Goal: Task Accomplishment & Management: Use online tool/utility

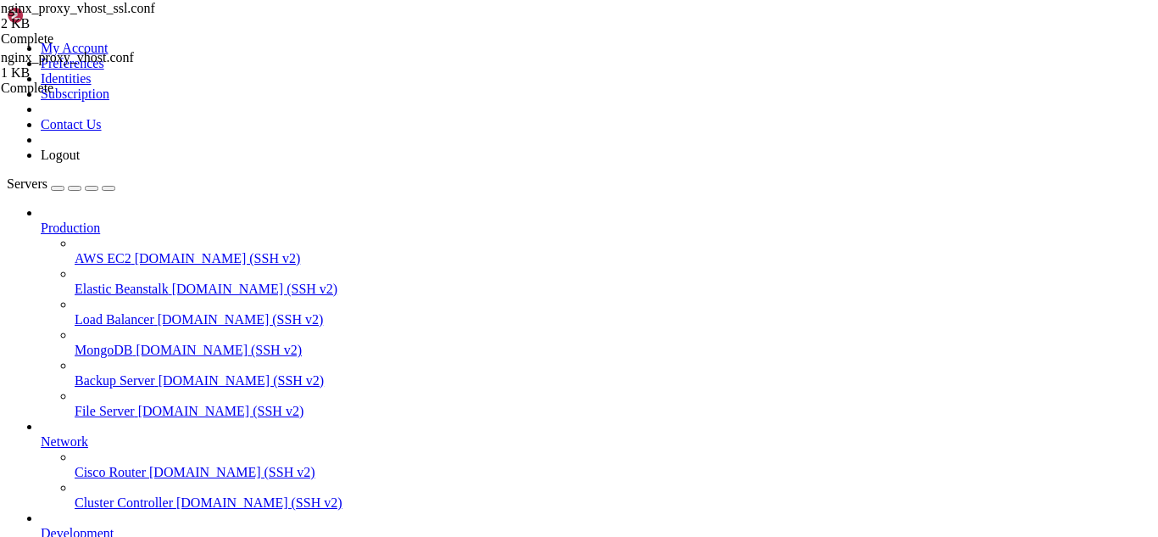
scroll to position [14542, 0]
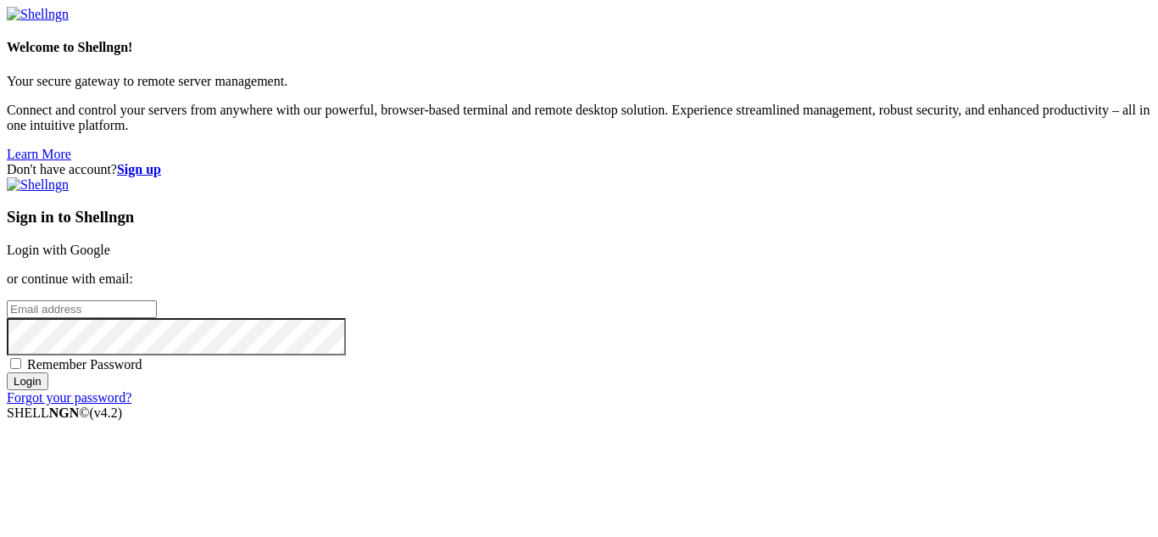
click at [110, 242] on link "Login with Google" at bounding box center [58, 249] width 103 height 14
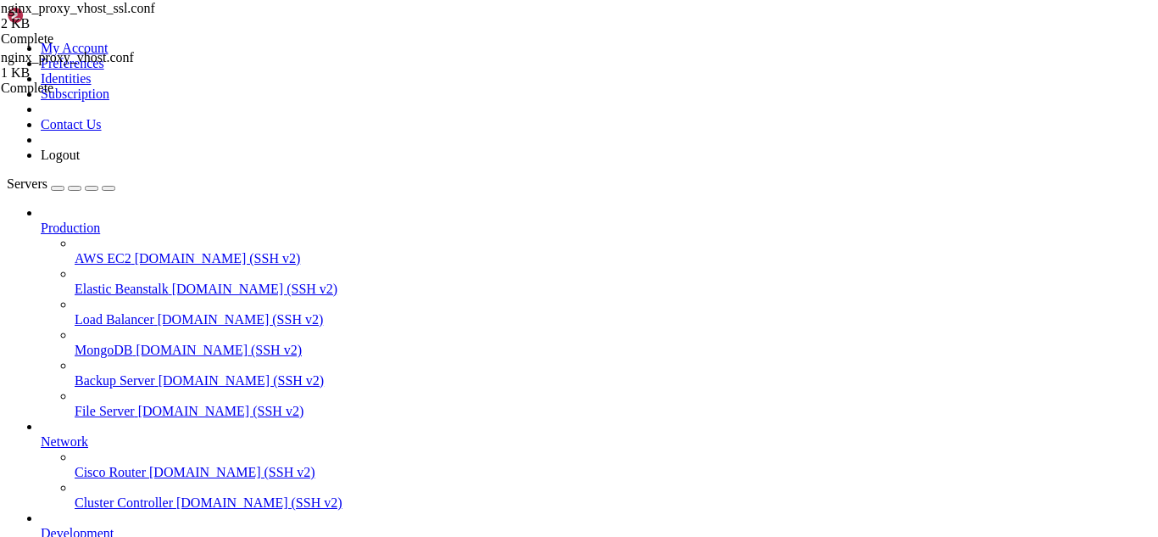
scroll to position [14571, 0]
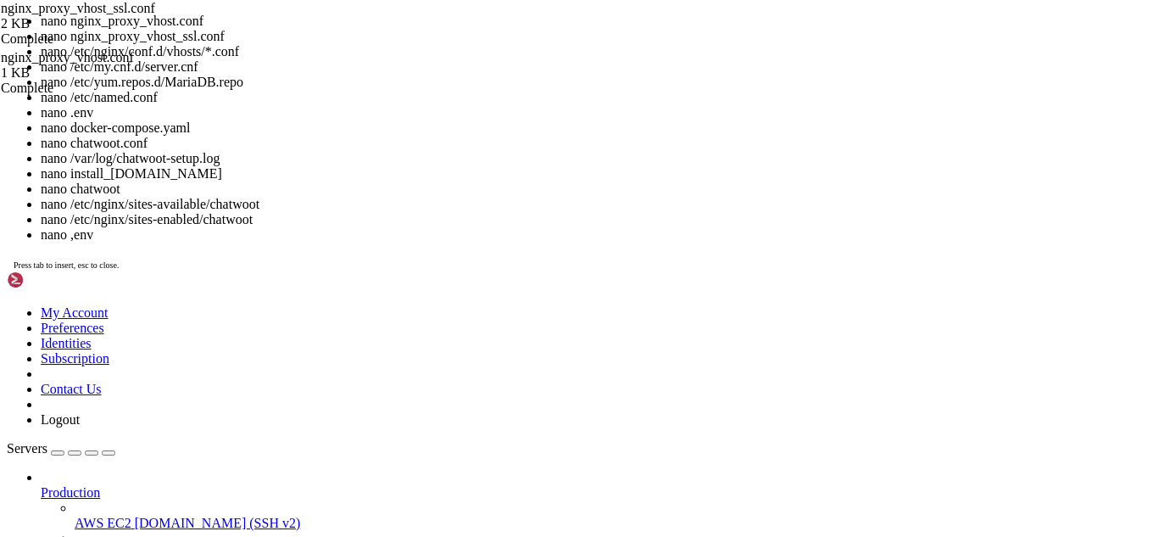
scroll to position [14585, 0]
drag, startPoint x: 180, startPoint y: 1718, endPoint x: 598, endPoint y: 1600, distance: 434.5
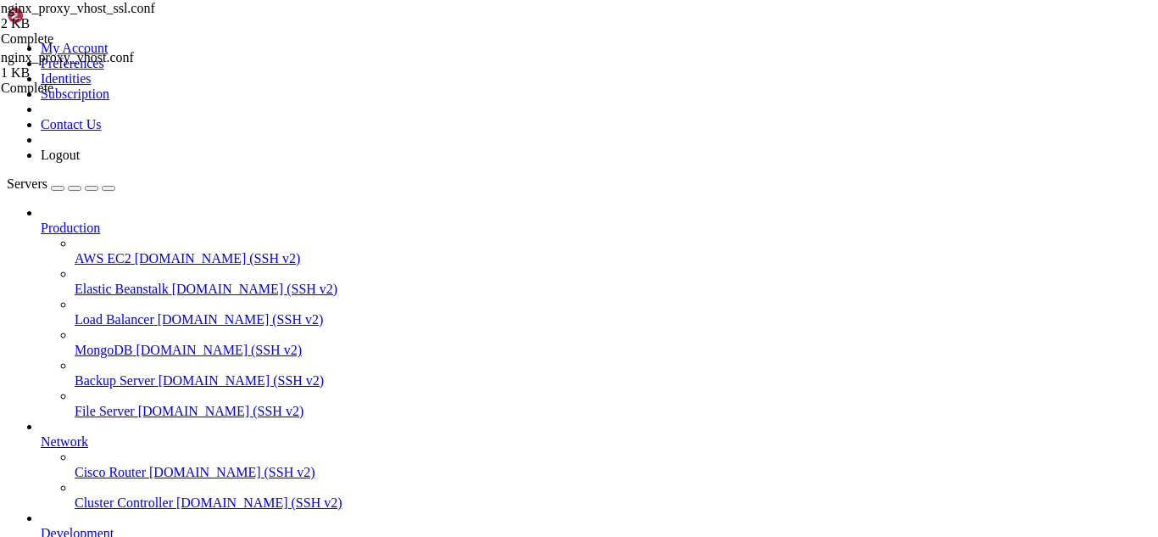
scroll to position [14614, 0]
drag, startPoint x: 192, startPoint y: 1446, endPoint x: 179, endPoint y: 1446, distance: 13.6
drag, startPoint x: 890, startPoint y: 1439, endPoint x: 16, endPoint y: 1428, distance: 874.1
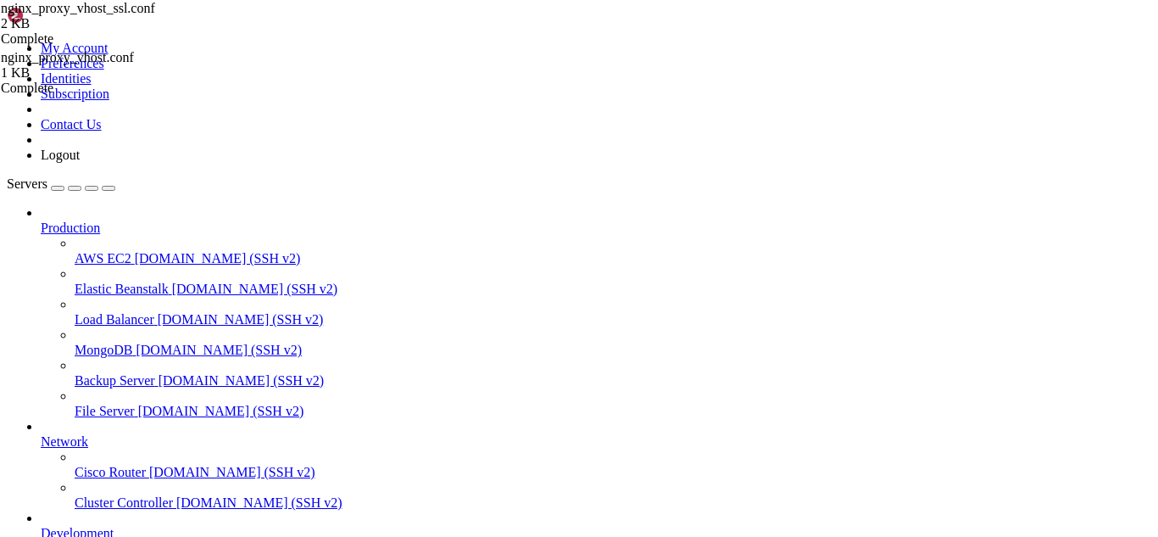
copy div "[root@hosting conf_templates]# ls apache.conf apache_ssl.conf named_conf.conf n…"
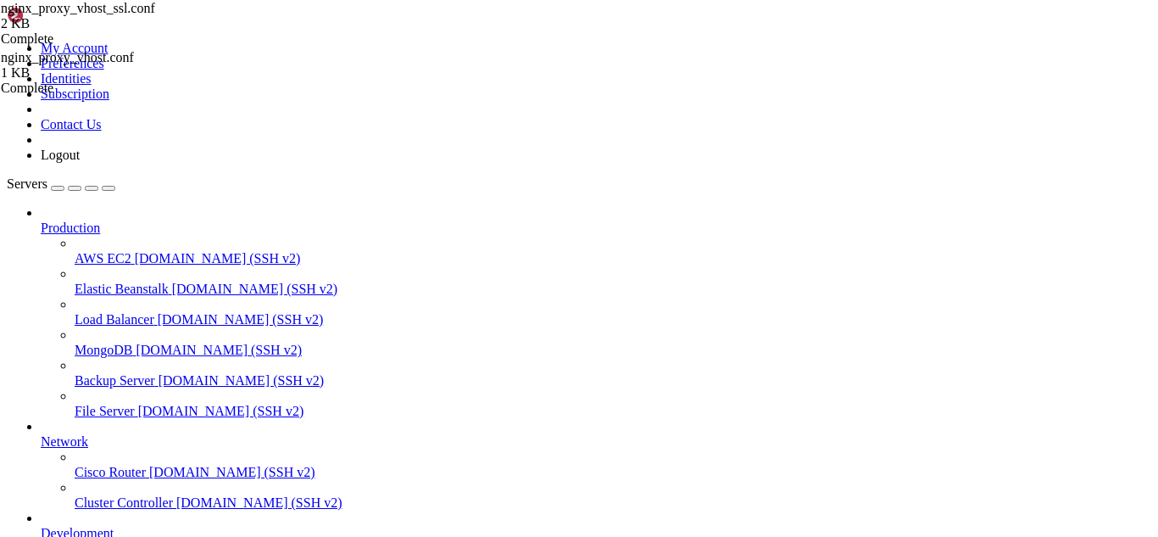
scroll to position [90, 0]
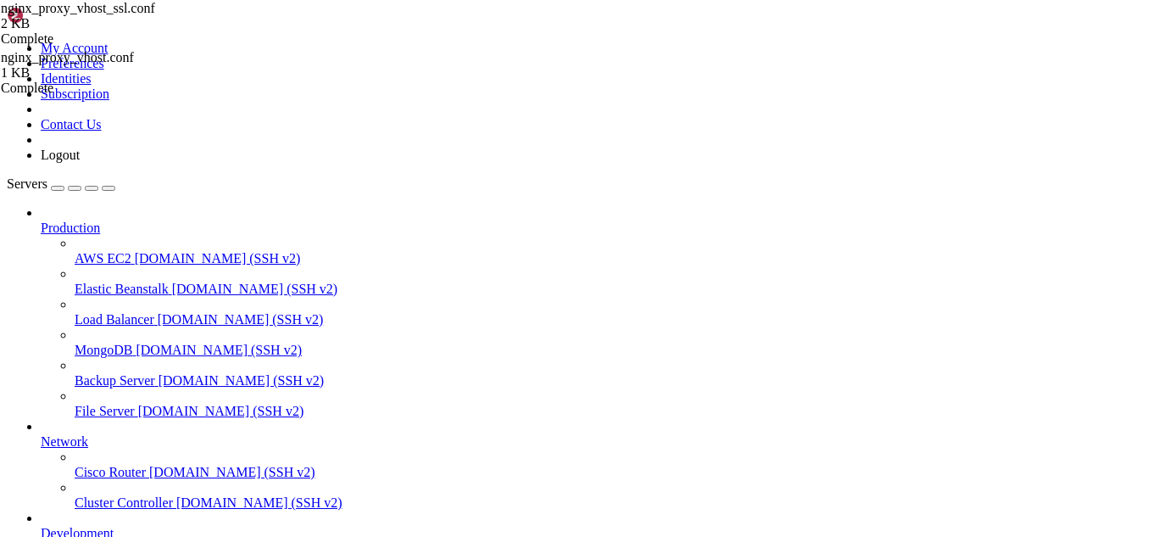
type input "/usr/local/cwpsrv/htdocs/resources/conf/web_servers/conf_templates"
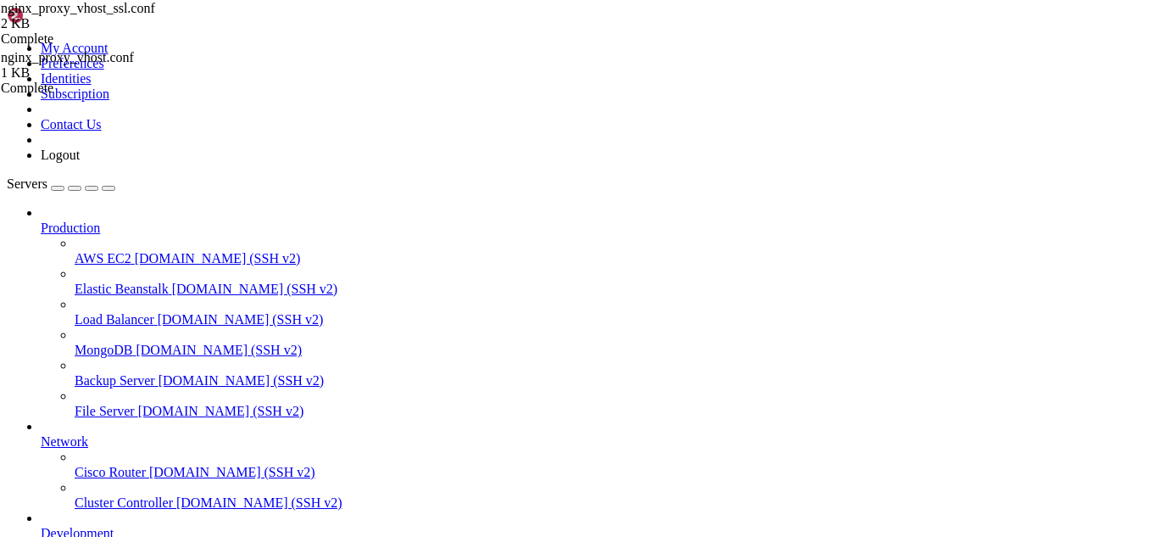
drag, startPoint x: 396, startPoint y: 123, endPoint x: 281, endPoint y: 113, distance: 115.7
type textarea "file "/var/named/DOMAIN_REPLACE.db";}; // zone_end DOMAIN_REPLACE"
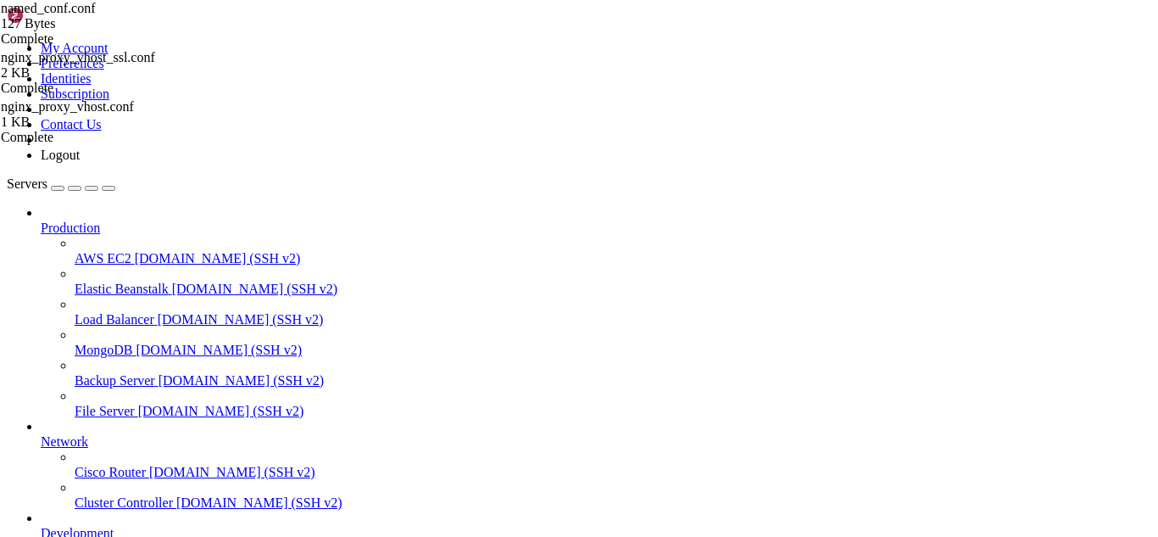
drag, startPoint x: 251, startPoint y: 87, endPoint x: 405, endPoint y: 143, distance: 164.1
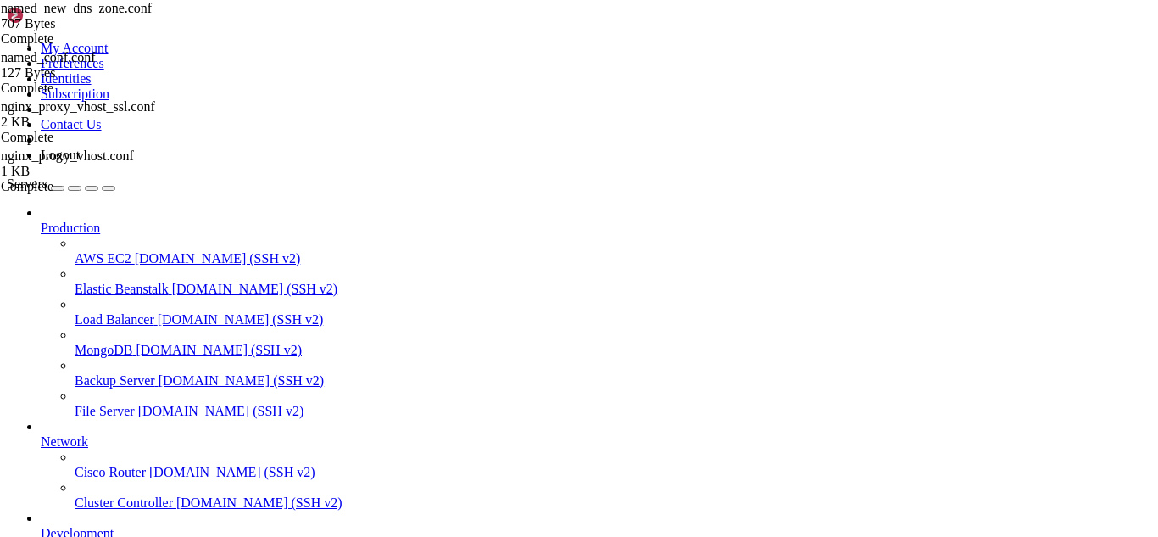
drag, startPoint x: 486, startPoint y: 321, endPoint x: 244, endPoint y: 82, distance: 339.9
type textarea "; Generated by CWP ; Zone file for DOMAIN_REPLACE"
type textarea "; Add additional settings below this line _dmarc 14400 IN TXT "v=DMARC1; p=none""
paste textarea
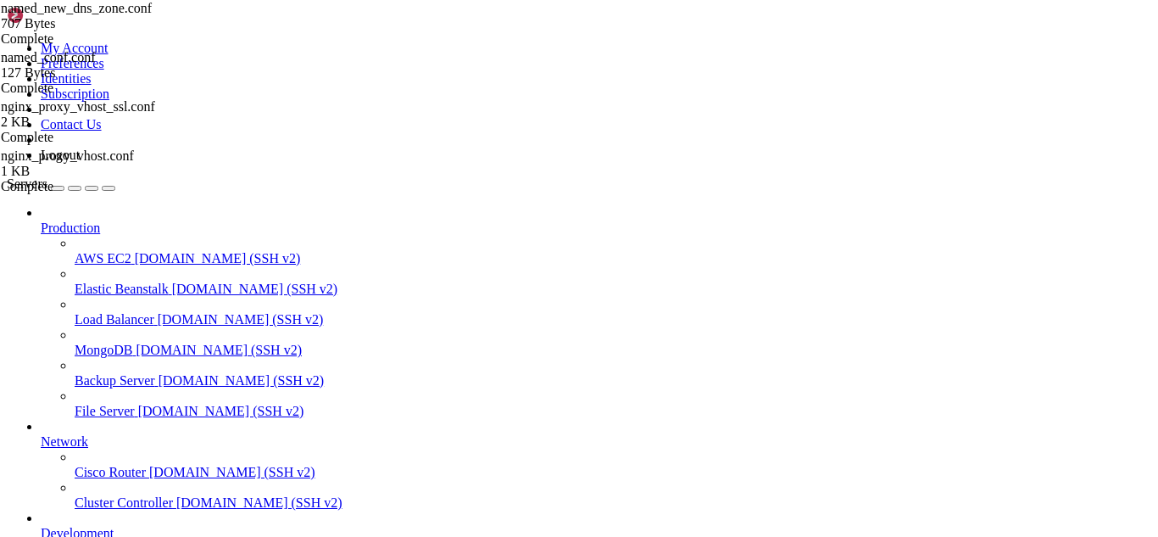
type textarea "; Add additional settings below this line _dmarc 14400 IN TXT "v=DMARC1; p=none""
